Goal: Task Accomplishment & Management: Complete application form

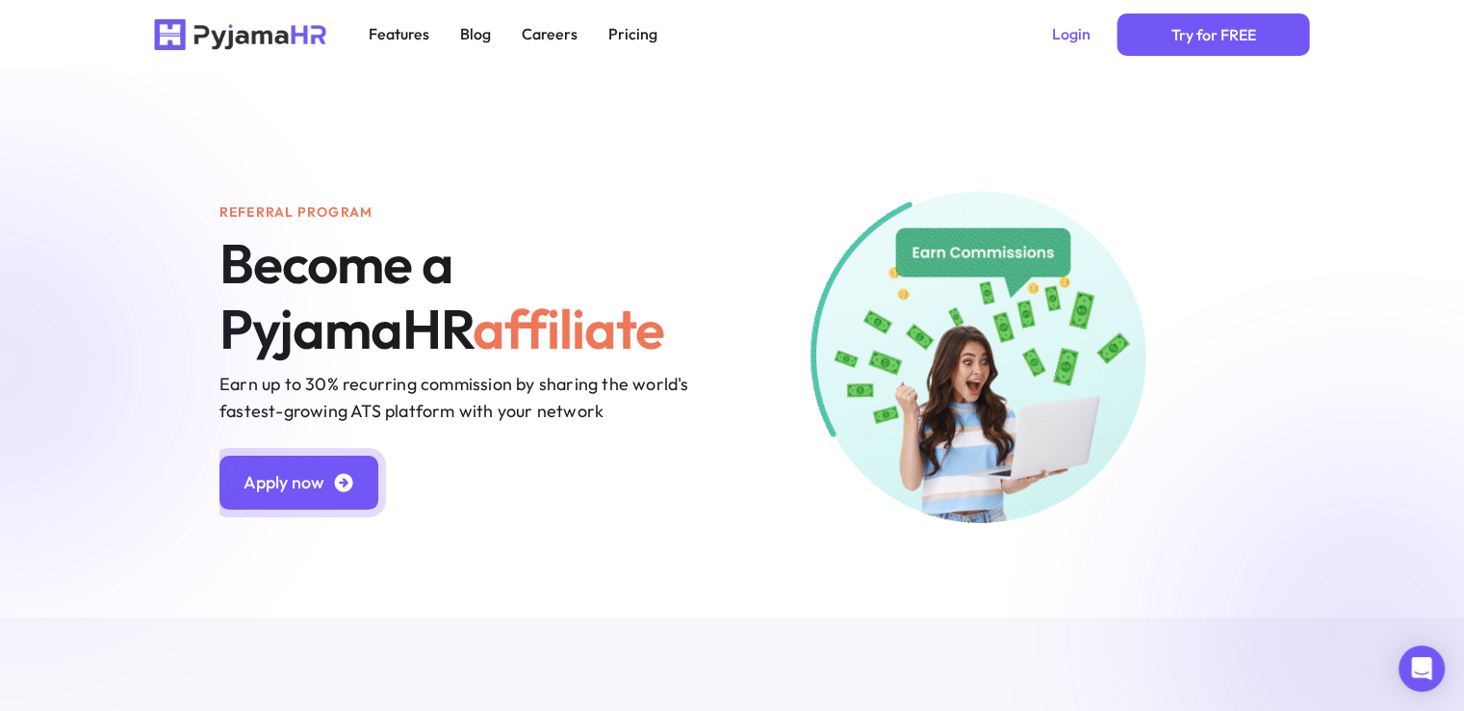
click at [330, 496] on link "Apply now" at bounding box center [299, 482] width 159 height 54
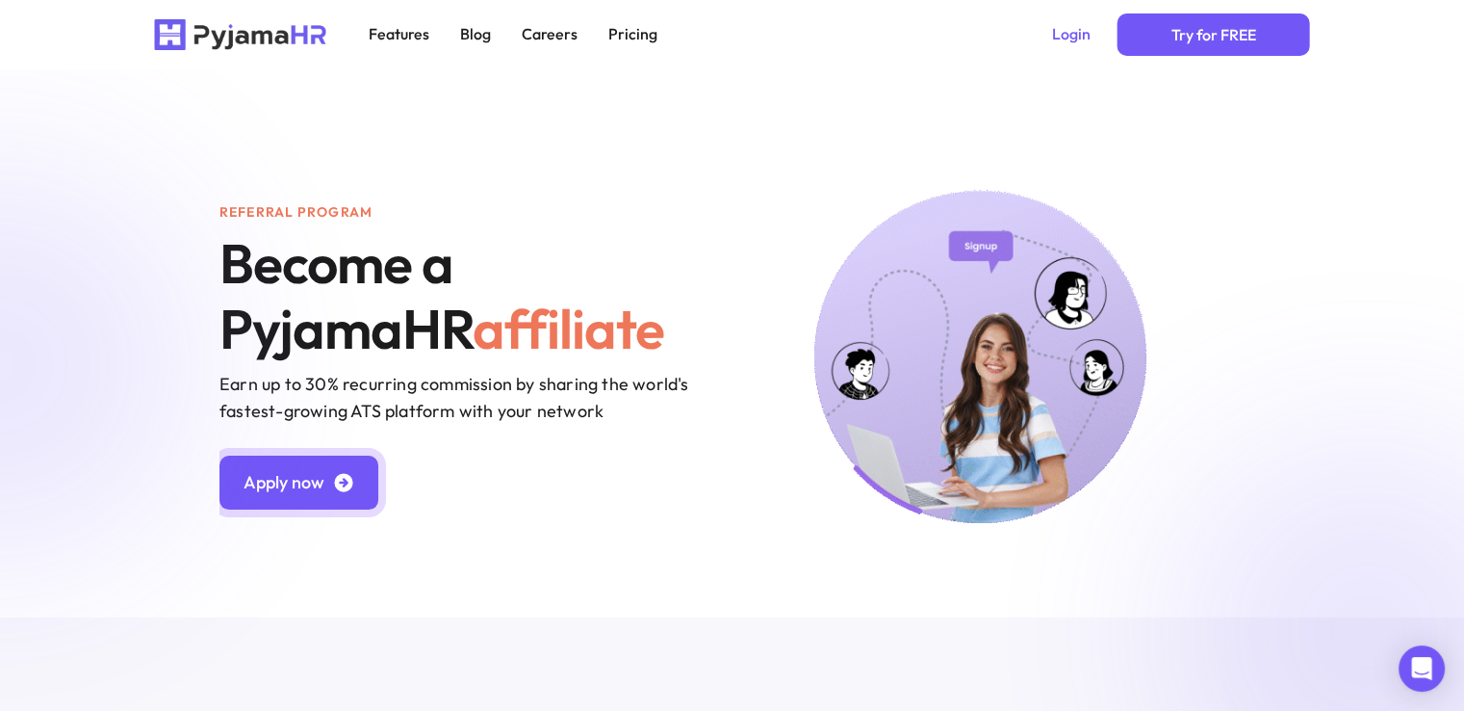
scroll to position [3719, 0]
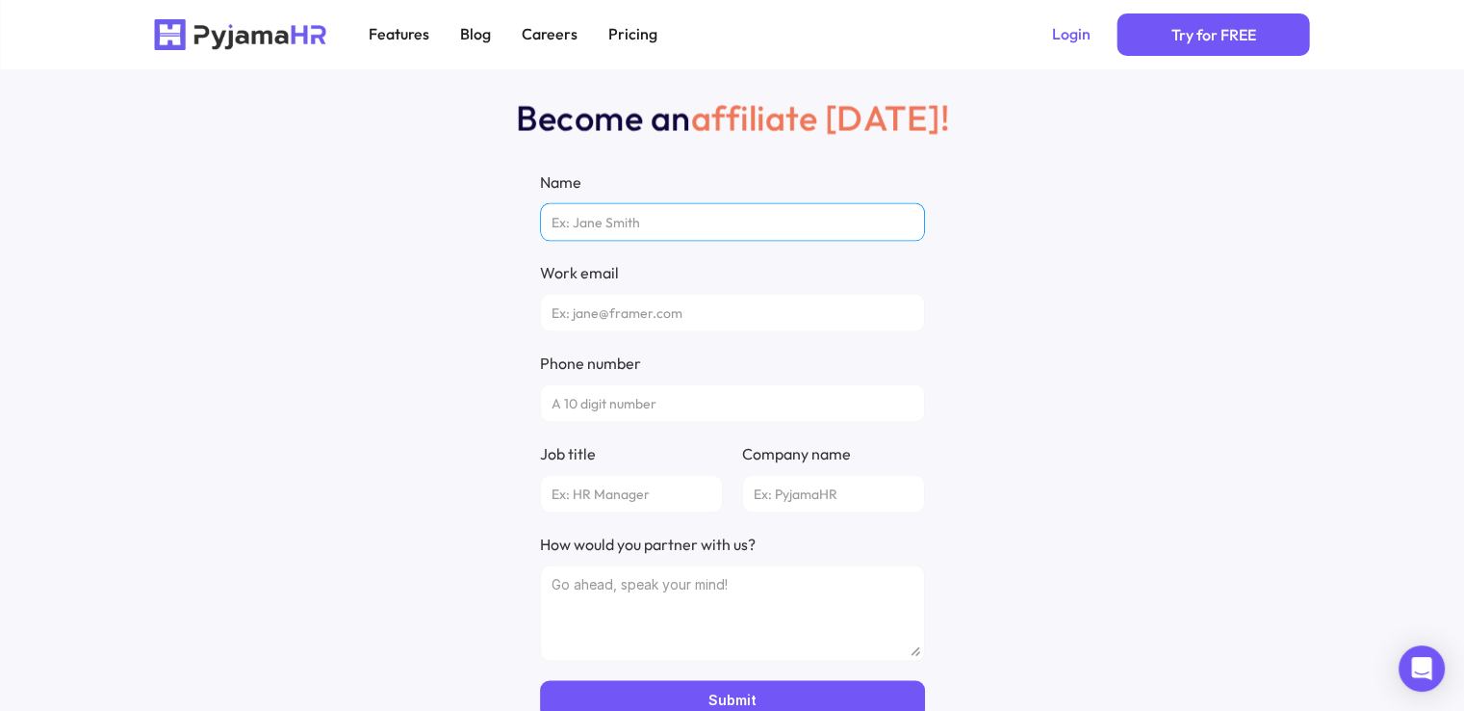
click at [609, 229] on input "Name" at bounding box center [732, 222] width 385 height 39
type input "Simple AI Finder"
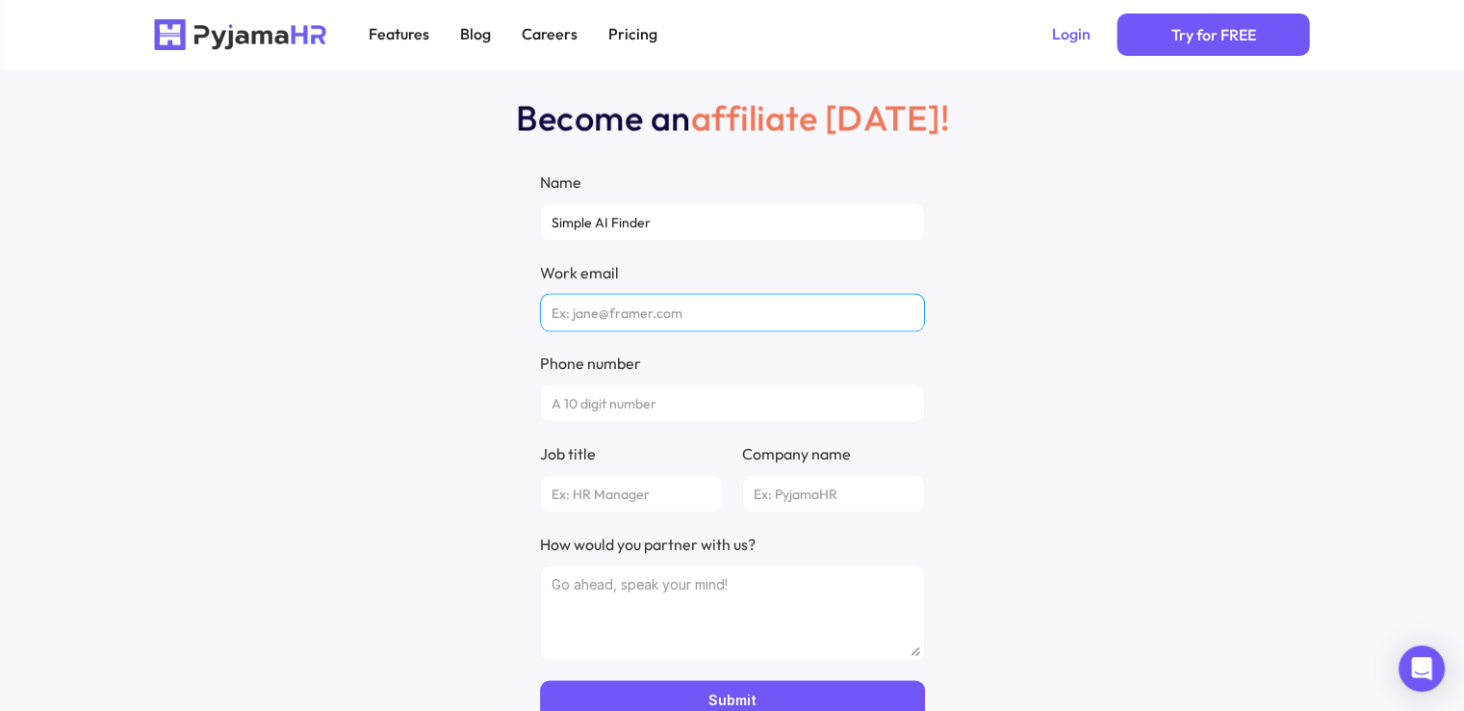
click at [583, 315] on input "Work email" at bounding box center [732, 313] width 385 height 39
click at [1024, 362] on div "Become an affiliate [DATE]! Name Simple AI Finder Work email Phone number Job t…" at bounding box center [732, 408] width 1464 height 816
click at [672, 317] on input "Work email" at bounding box center [732, 313] width 385 height 39
paste input "[EMAIL_ADDRESS][DOMAIN_NAME]"
type input "[EMAIL_ADDRESS][DOMAIN_NAME]"
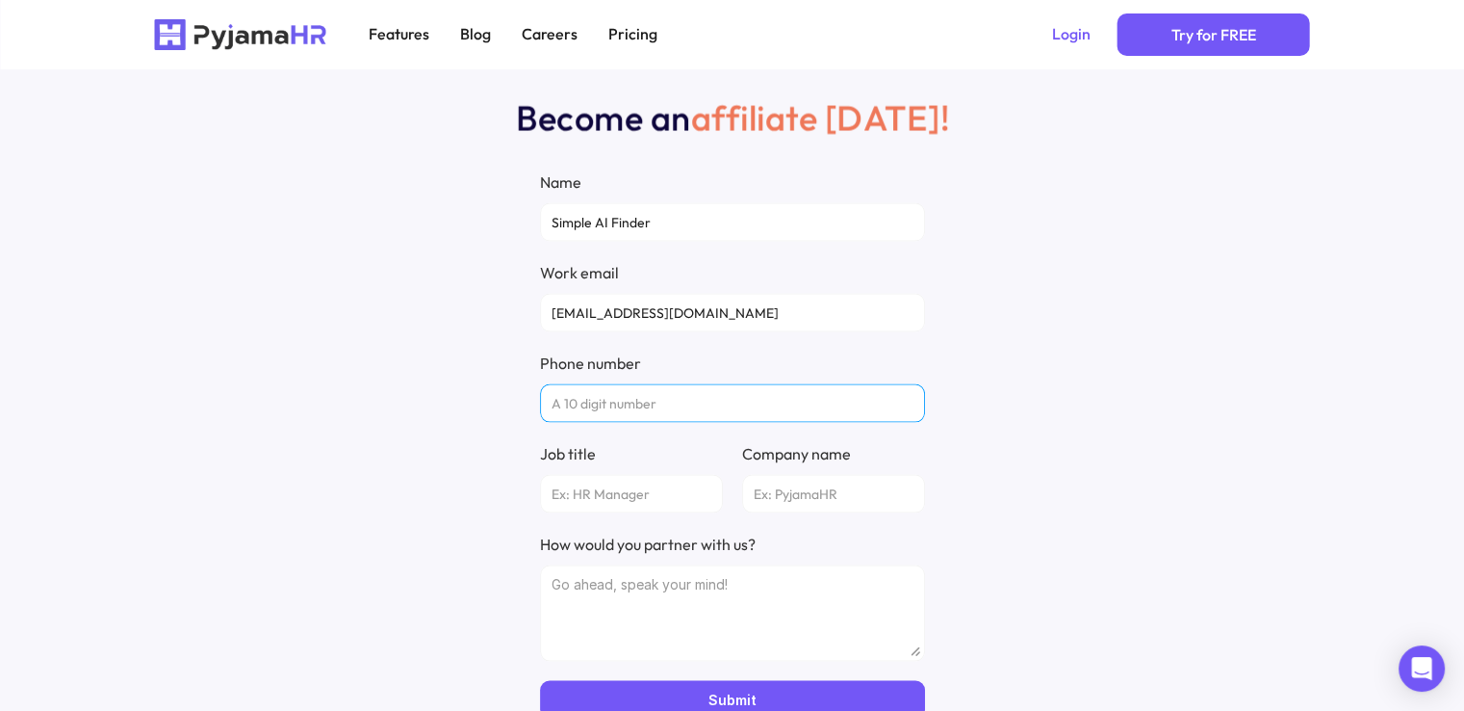
click at [624, 409] on input "Phone number" at bounding box center [732, 403] width 385 height 39
paste input "[PHONE_NUMBER]"
type input "[PHONE_NUMBER]"
click at [574, 490] on input "Job title" at bounding box center [631, 494] width 183 height 39
type input "n/a"
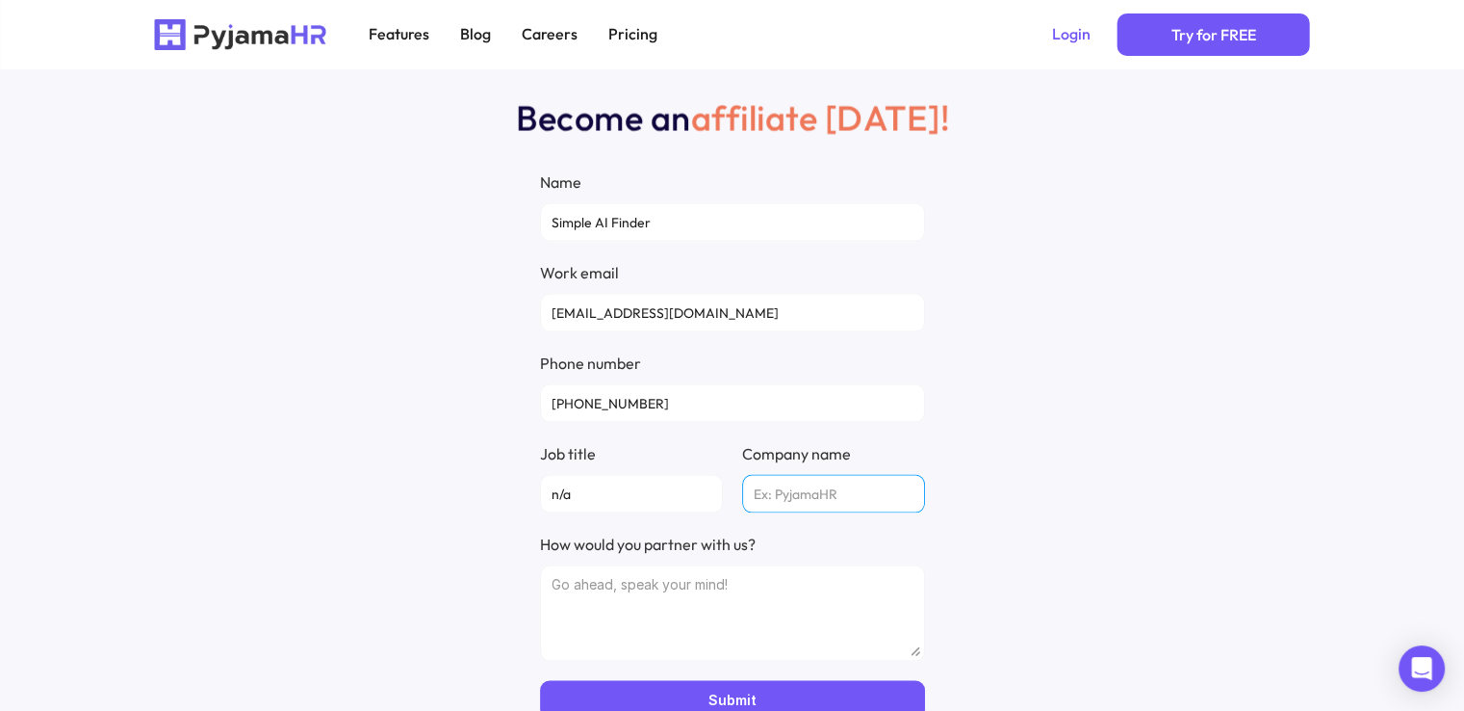
click at [851, 492] on input "Company name" at bounding box center [833, 494] width 183 height 39
type input "Simple AI Finder"
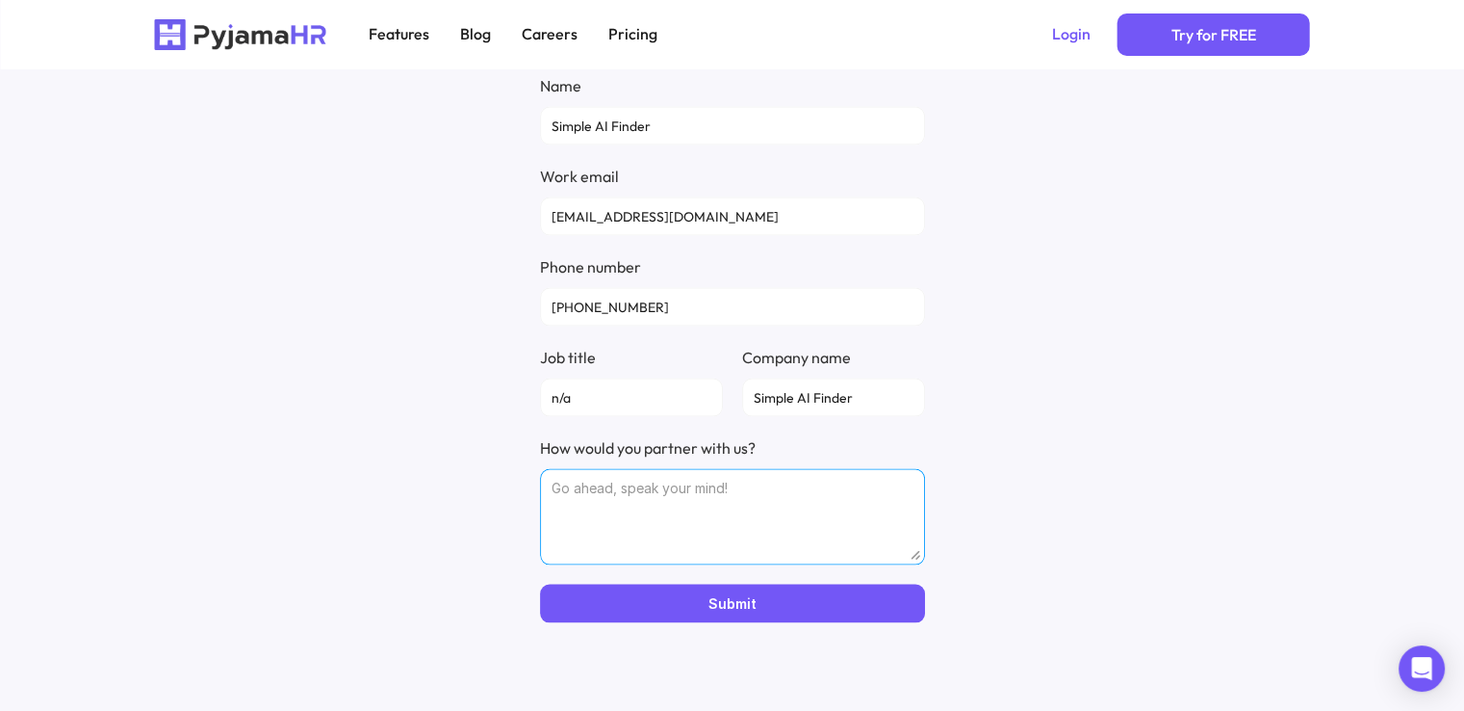
click at [770, 540] on textarea "How would you partner with us?" at bounding box center [732, 517] width 385 height 96
paste textarea "We are a web directory that aggregates the best AI platforms, helping people di…"
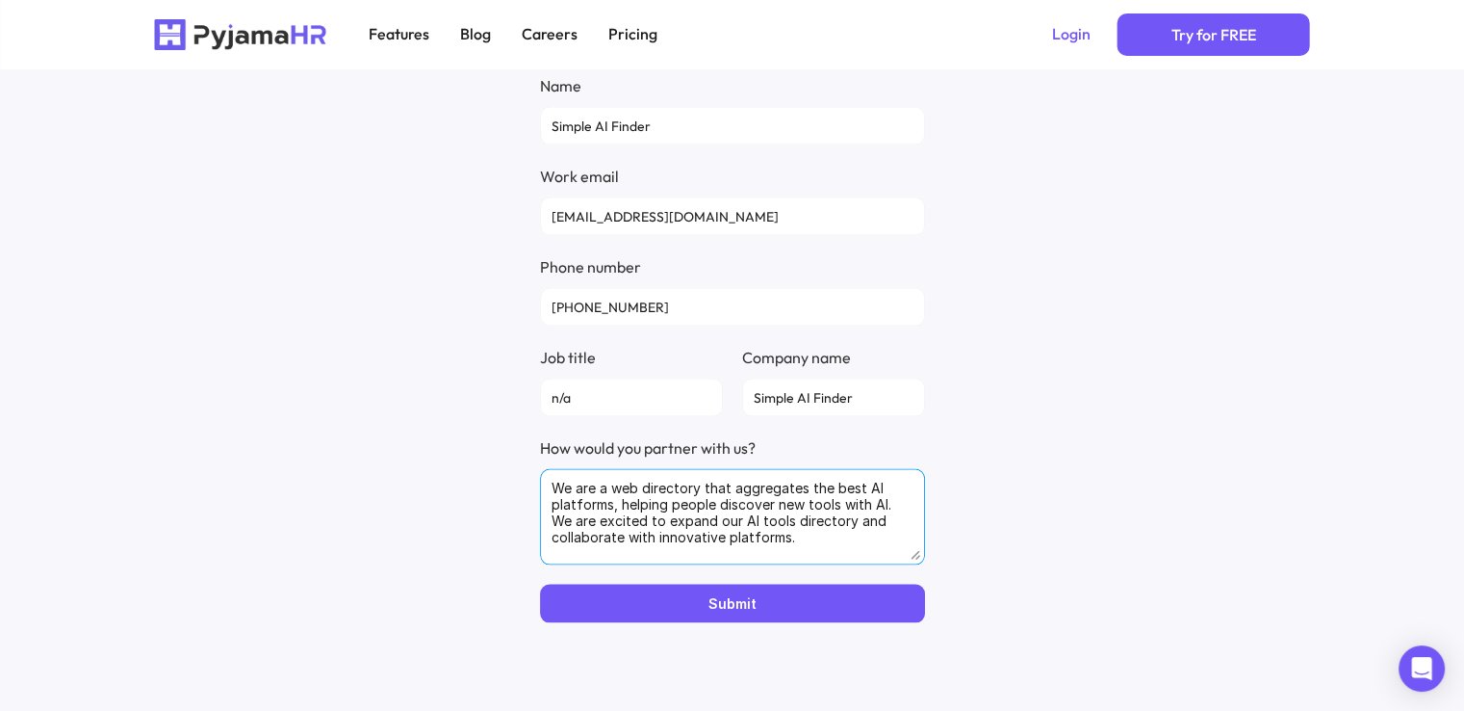
drag, startPoint x: 813, startPoint y: 540, endPoint x: 637, endPoint y: 503, distance: 179.2
click at [807, 540] on textarea "We are a web directory that aggregates the best AI platforms, helping people di…" at bounding box center [732, 517] width 385 height 96
drag, startPoint x: 551, startPoint y: 485, endPoint x: 843, endPoint y: 548, distance: 299.3
click at [843, 548] on textarea "We are a web directory that aggregates the best AI platforms, helping people di…" at bounding box center [732, 517] width 385 height 96
paste textarea "We would like to participate in your affiliate program."
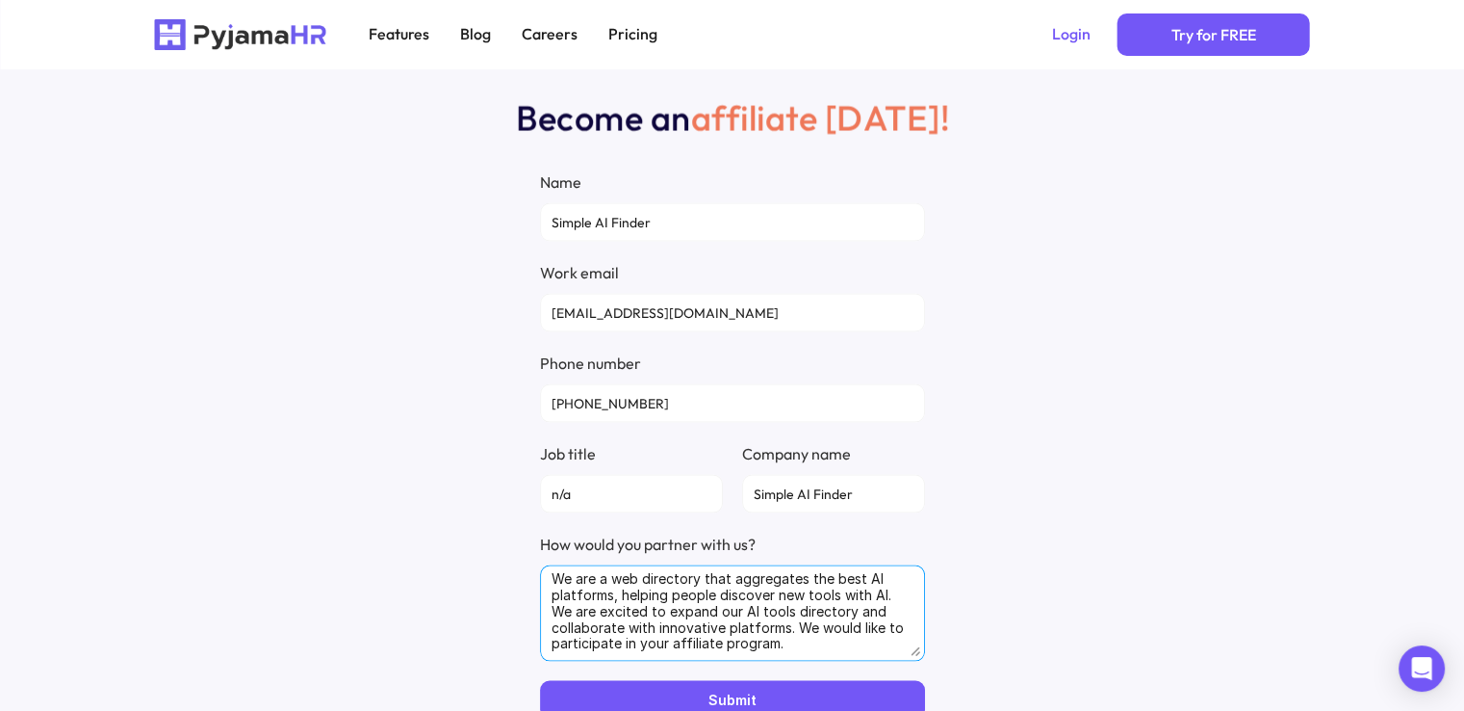
scroll to position [8, 0]
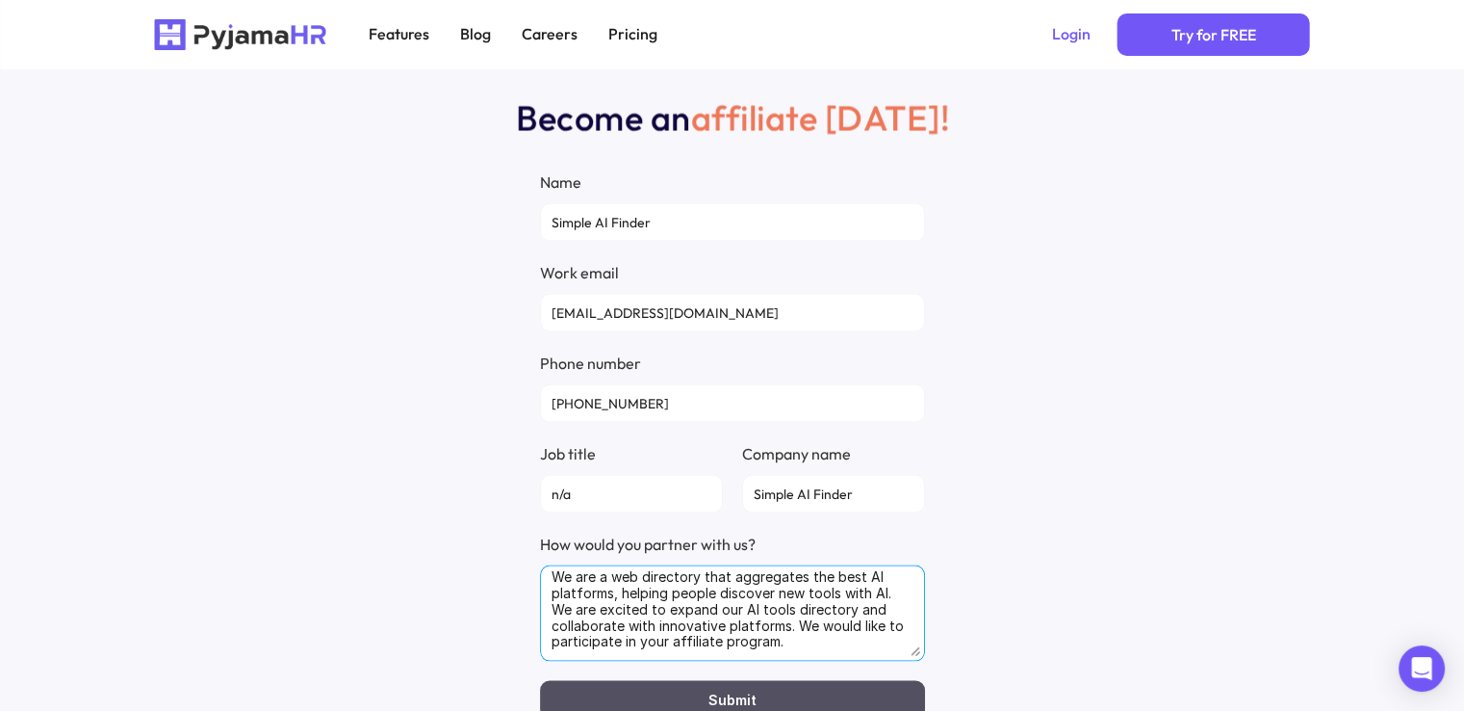
type textarea "We are a web directory that aggregates the best AI platforms, helping people di…"
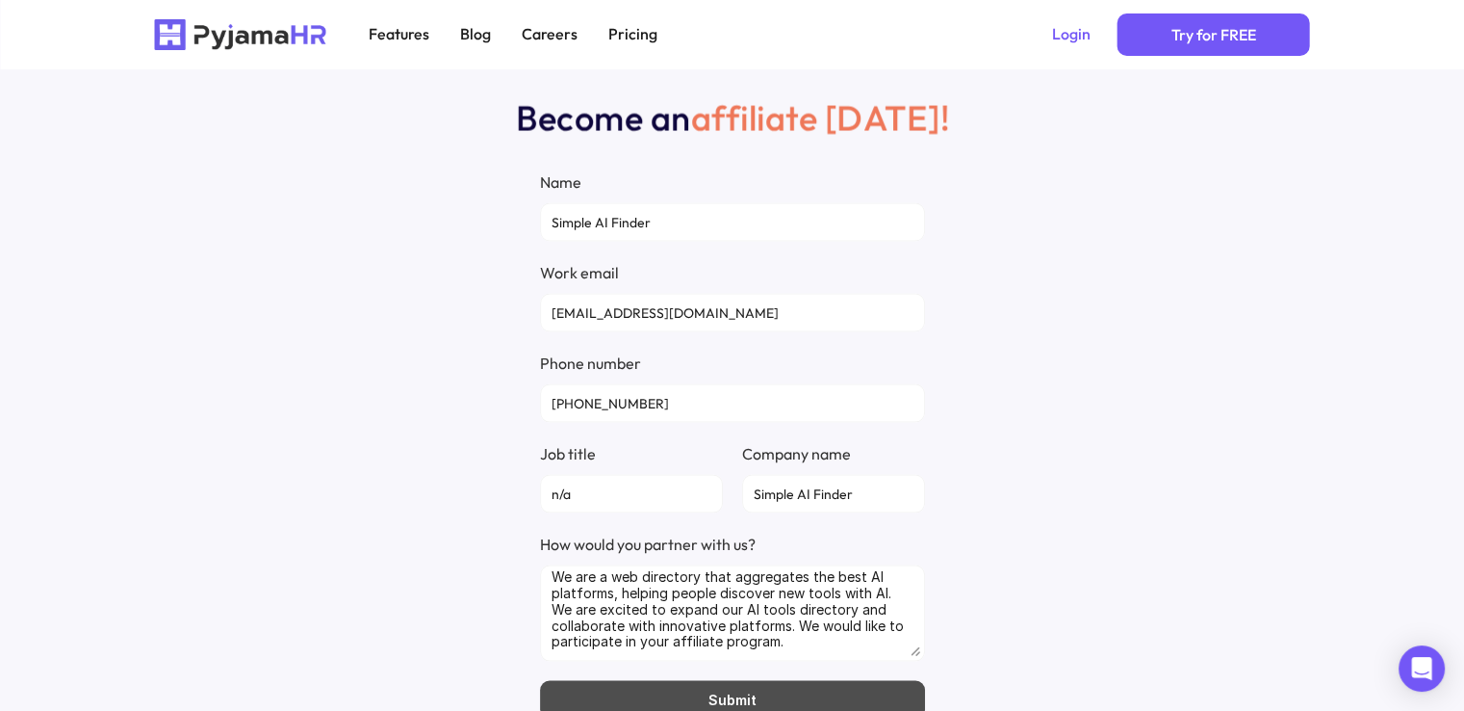
click at [765, 699] on button "Submit" at bounding box center [732, 700] width 385 height 39
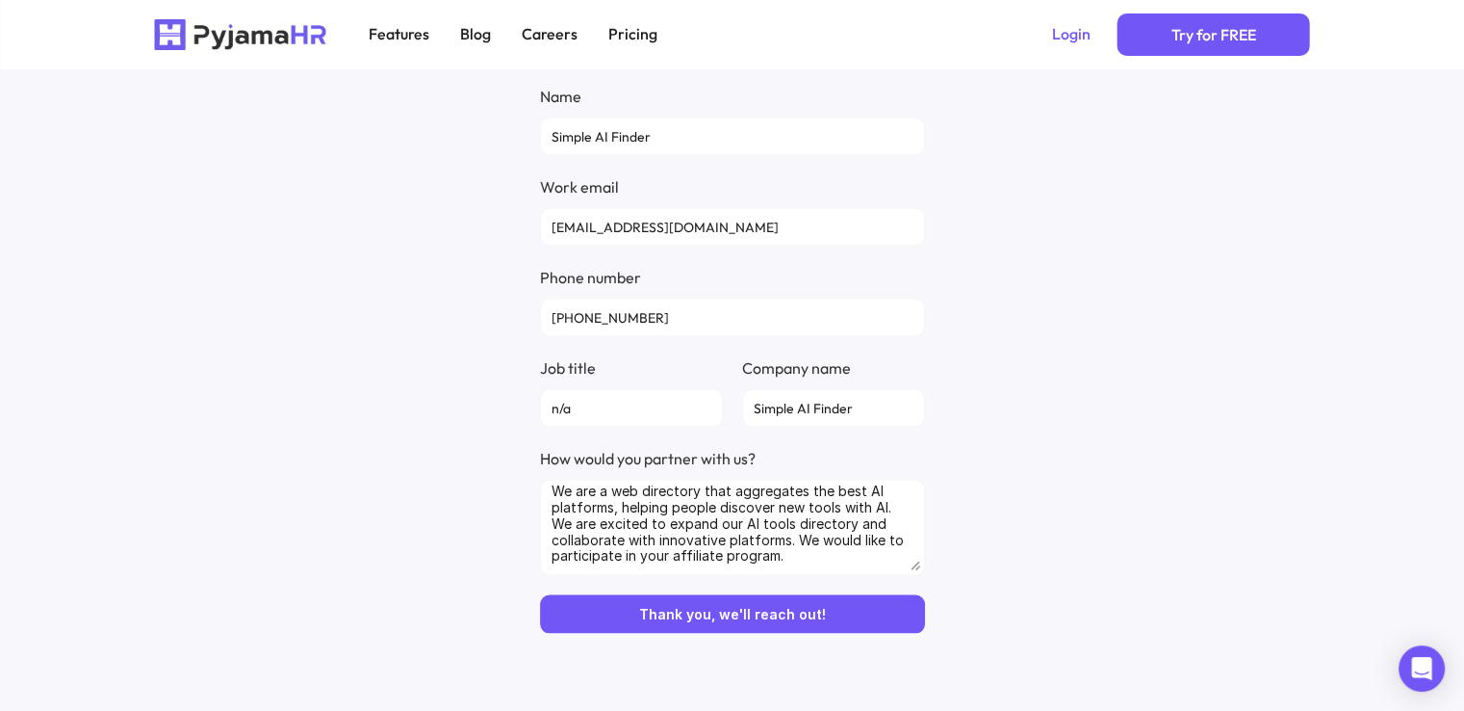
scroll to position [4008, 0]
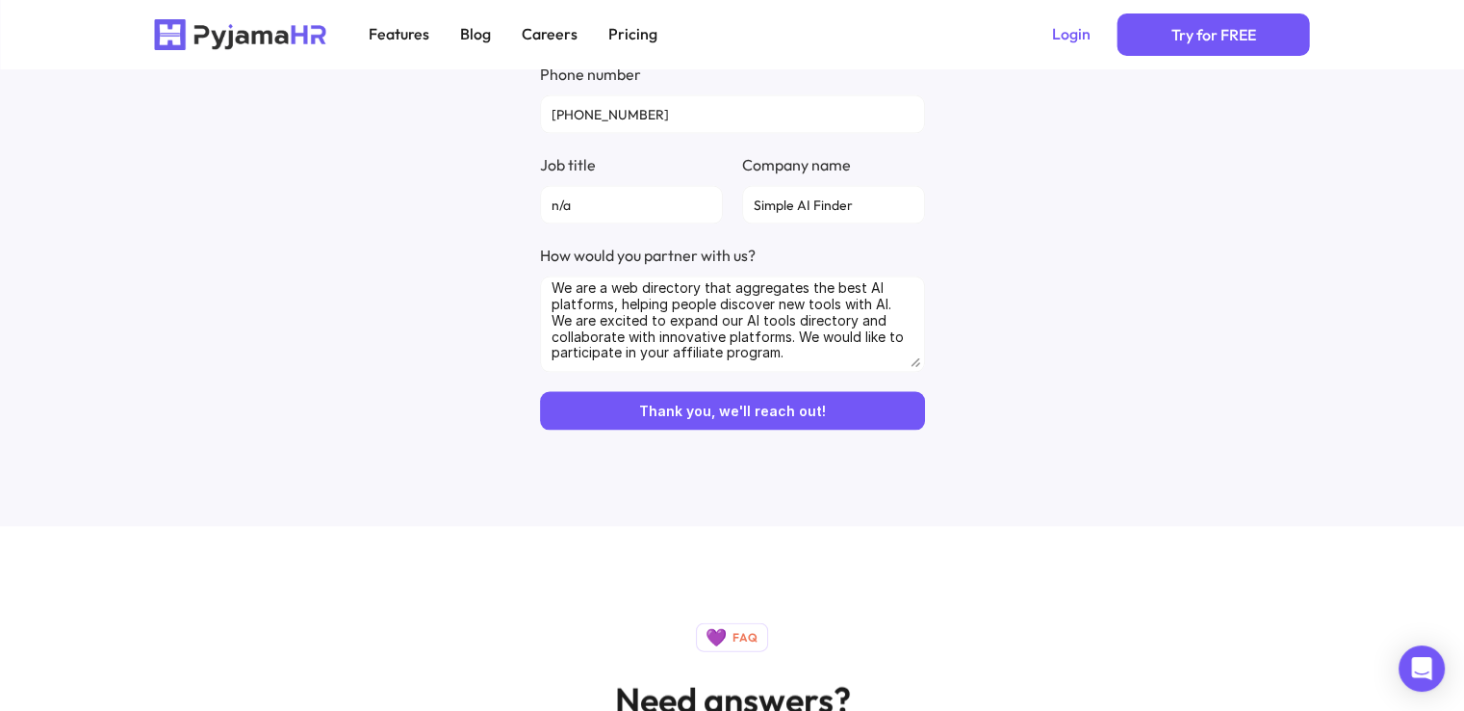
click at [783, 412] on p "Thank you, we'll reach out!" at bounding box center [732, 411] width 187 height 16
